Goal: Navigation & Orientation: Find specific page/section

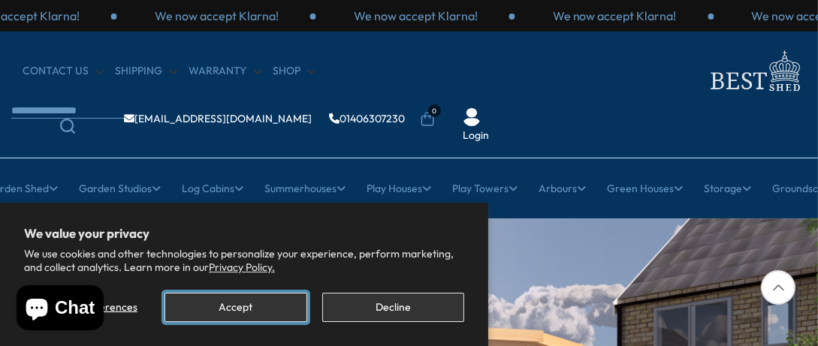
click at [266, 303] on button "Accept" at bounding box center [235, 307] width 142 height 29
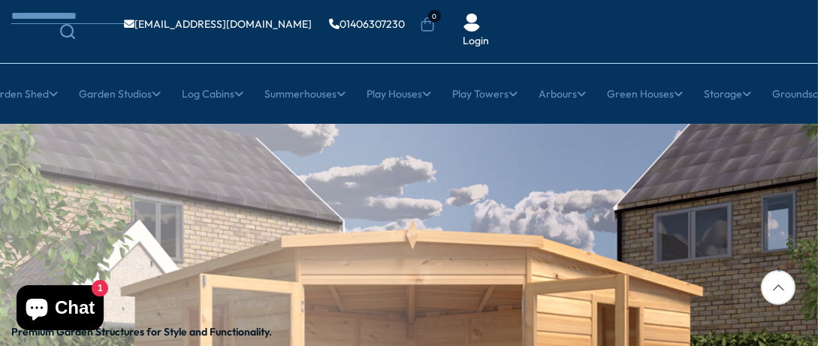
scroll to position [101, 0]
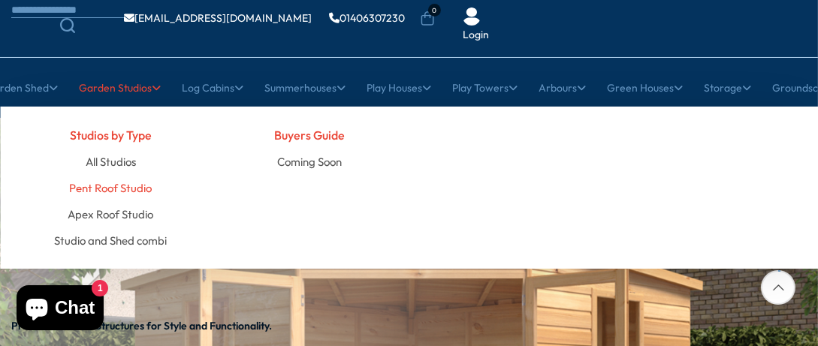
click at [124, 189] on link "Pent Roof Studio" at bounding box center [110, 188] width 83 height 26
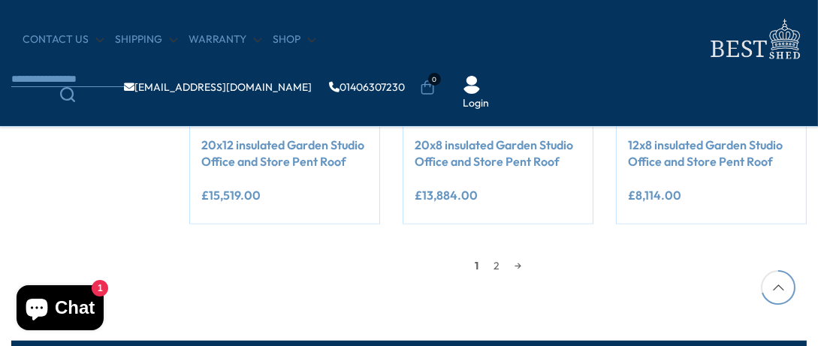
scroll to position [1353, 0]
